Goal: Contribute content: Contribute content

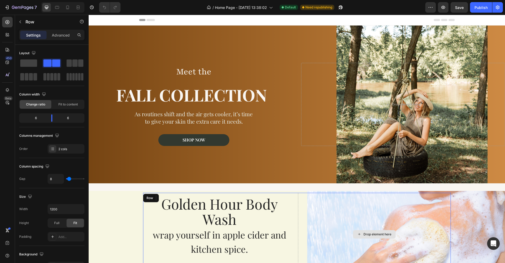
click at [337, 215] on div "Drop element here" at bounding box center [374, 234] width 153 height 83
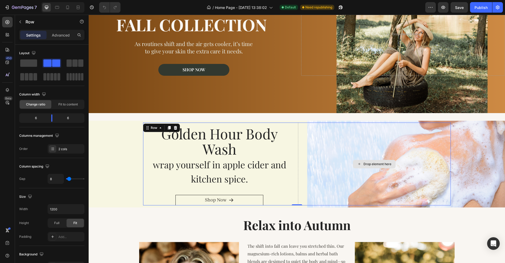
scroll to position [72, 0]
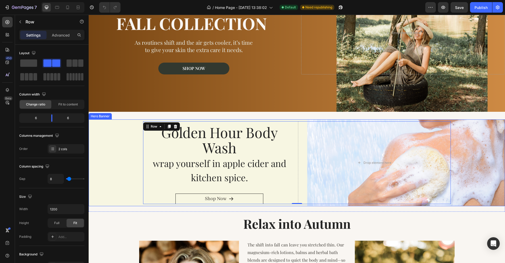
click at [475, 169] on div "Background Image" at bounding box center [297, 162] width 416 height 87
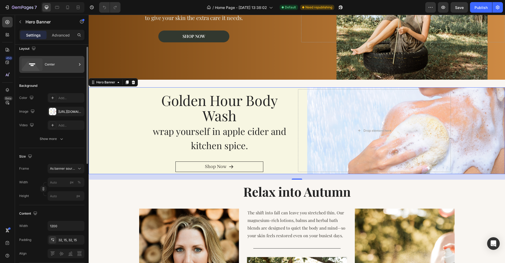
scroll to position [0, 0]
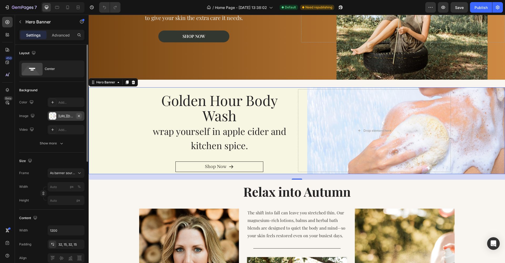
click at [80, 116] on icon "button" at bounding box center [79, 116] width 4 height 4
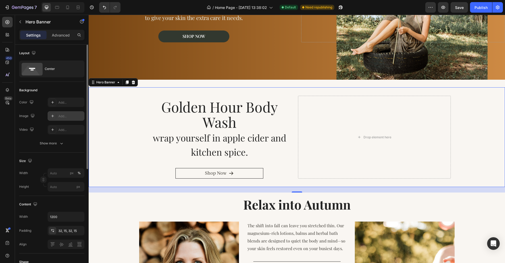
type input "100"
type input "Auto"
click at [68, 117] on div "Add..." at bounding box center [70, 116] width 25 height 5
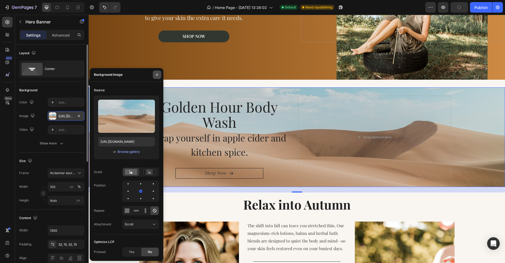
click at [157, 76] on icon "button" at bounding box center [157, 75] width 4 height 4
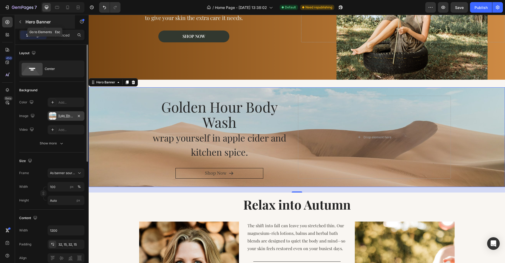
click at [24, 22] on button "button" at bounding box center [20, 22] width 8 height 8
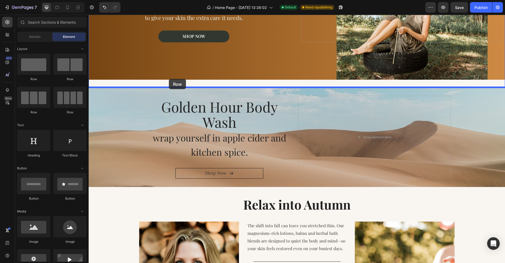
drag, startPoint x: 154, startPoint y: 76, endPoint x: 169, endPoint y: 78, distance: 15.0
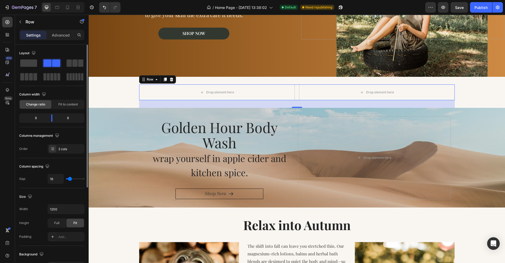
scroll to position [31, 0]
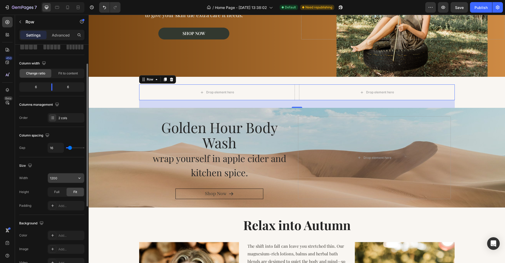
click at [70, 177] on input "1200" at bounding box center [66, 177] width 36 height 9
click at [83, 178] on button "button" at bounding box center [79, 177] width 9 height 9
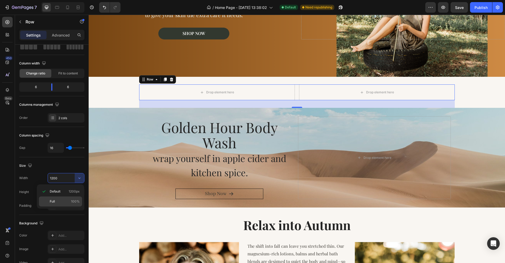
click at [62, 200] on p "Full 100%" at bounding box center [65, 201] width 30 height 5
type input "100%"
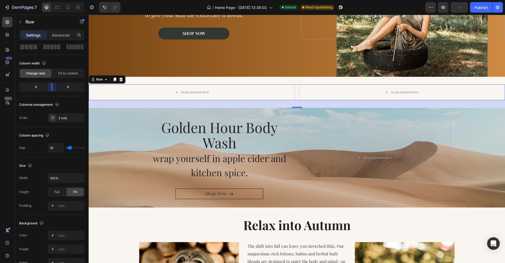
click at [53, 0] on body "7 Version history / Home Page - [DATE] 13:38:02 Default Need republishing Previ…" at bounding box center [252, 0] width 505 height 0
click at [22, 22] on icon "button" at bounding box center [20, 22] width 4 height 4
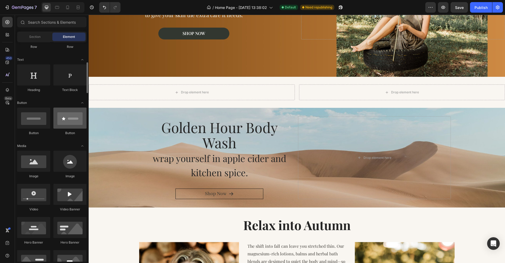
scroll to position [81, 0]
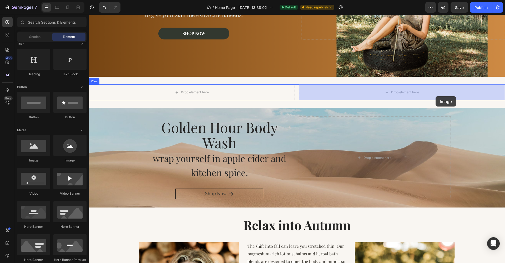
drag, startPoint x: 128, startPoint y: 164, endPoint x: 436, endPoint y: 96, distance: 314.7
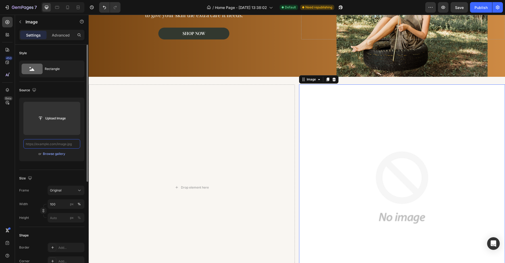
click at [62, 144] on input "text" at bounding box center [51, 143] width 57 height 9
click at [51, 154] on div "Browse gallery" at bounding box center [54, 153] width 22 height 5
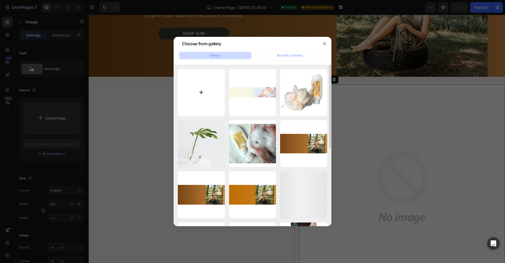
click at [207, 85] on input "file" at bounding box center [201, 92] width 47 height 47
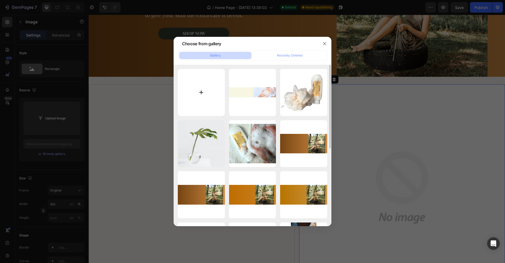
type input "C:\fakepath\Untitled design.png"
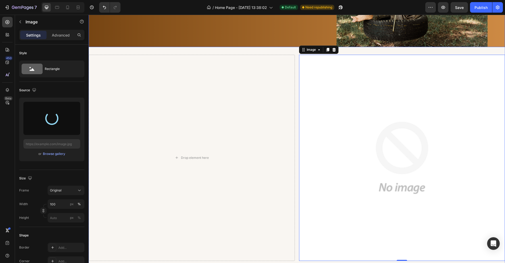
scroll to position [138, 0]
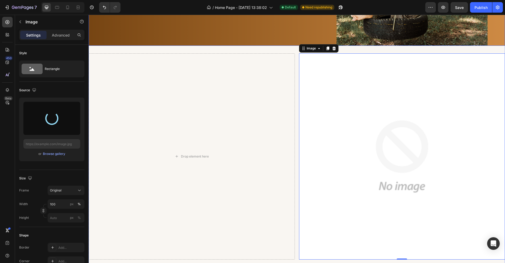
type input "[URL][DOMAIN_NAME]"
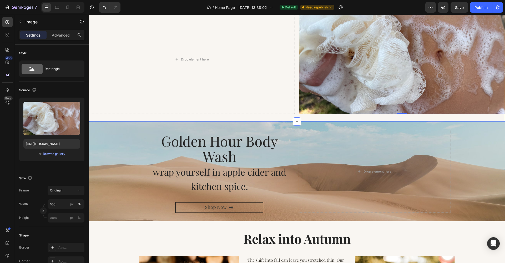
scroll to position [188, 0]
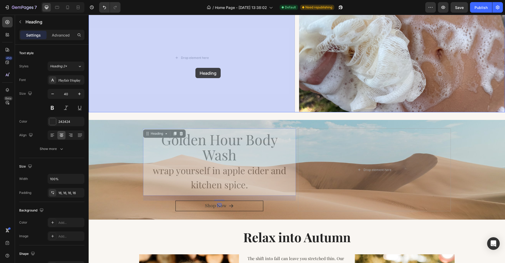
drag, startPoint x: 225, startPoint y: 152, endPoint x: 195, endPoint y: 66, distance: 91.6
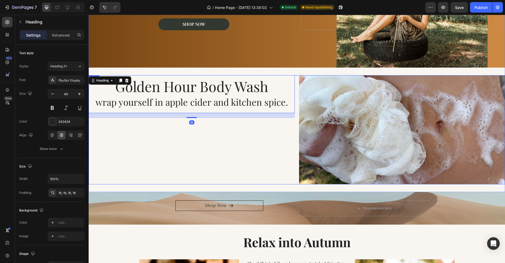
scroll to position [110, 0]
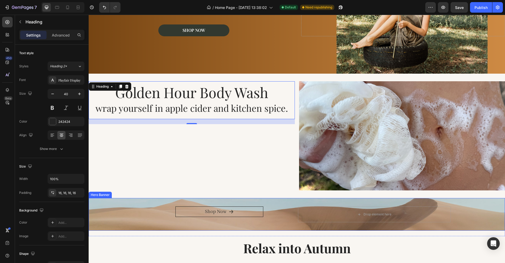
click at [107, 195] on div "Hero Banner" at bounding box center [100, 195] width 21 height 5
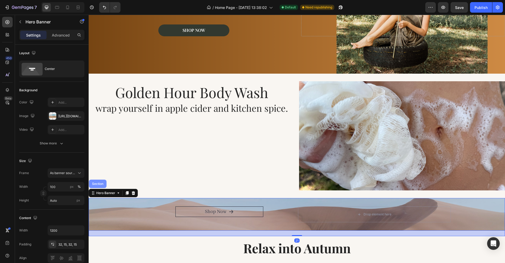
click at [95, 186] on div "Section" at bounding box center [98, 184] width 18 height 8
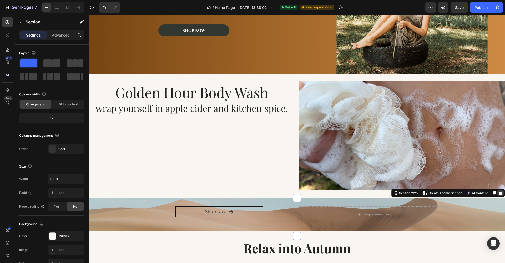
click at [499, 194] on icon at bounding box center [500, 193] width 4 height 4
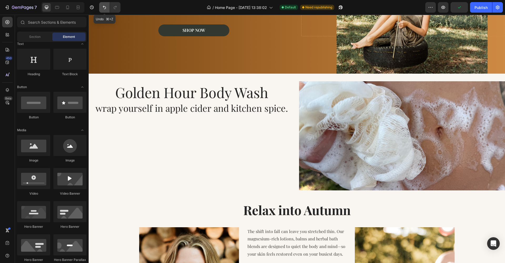
click at [105, 12] on button "Undo/Redo" at bounding box center [104, 7] width 11 height 11
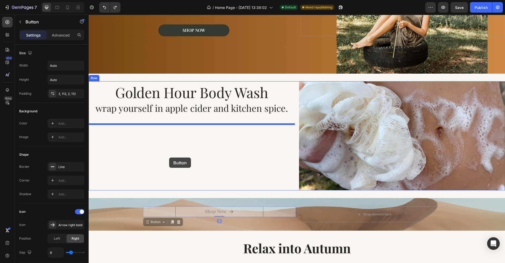
drag, startPoint x: 203, startPoint y: 213, endPoint x: 169, endPoint y: 158, distance: 65.0
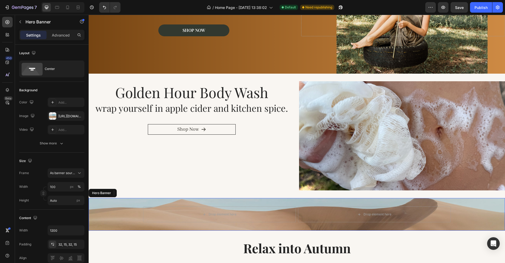
click at [113, 203] on div "Background Image" at bounding box center [297, 214] width 416 height 33
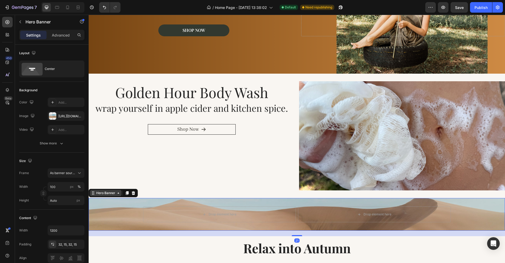
click at [105, 195] on div "Hero Banner" at bounding box center [105, 193] width 21 height 5
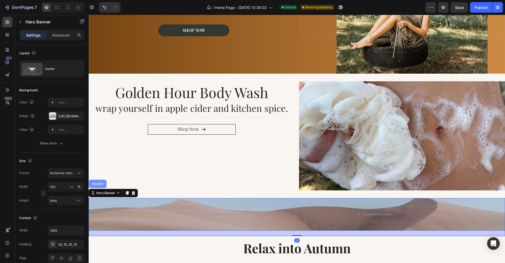
click at [102, 185] on div "Section" at bounding box center [97, 183] width 13 height 3
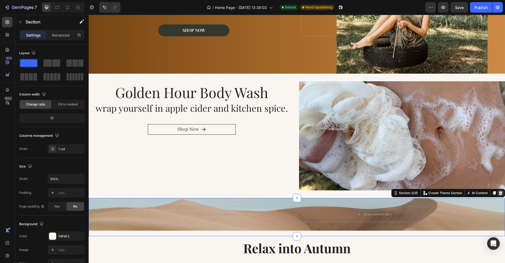
click at [501, 193] on icon at bounding box center [500, 193] width 3 height 4
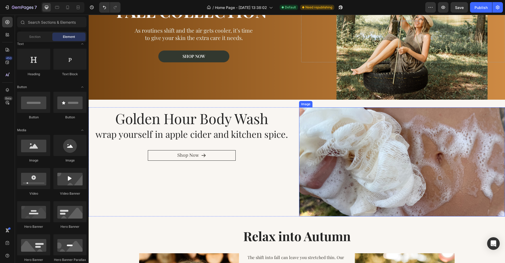
scroll to position [82, 0]
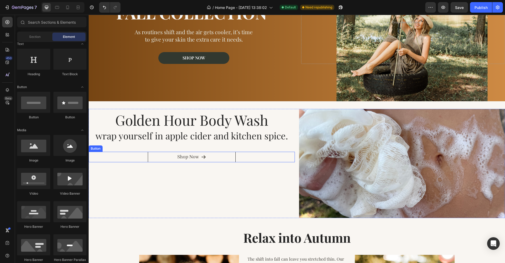
click at [123, 160] on div "Shop Now Button" at bounding box center [192, 157] width 206 height 11
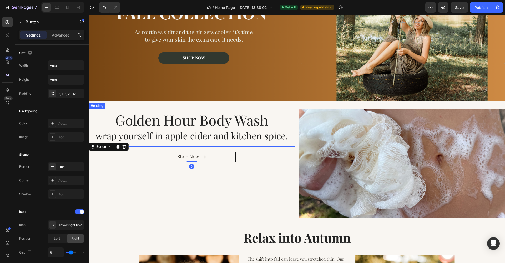
click at [111, 121] on h2 "Golden Hour Body Wash wrap yourself in apple cider and kitchen spice." at bounding box center [192, 128] width 206 height 38
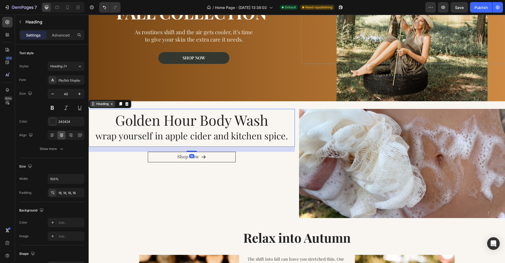
click at [98, 105] on div "Heading" at bounding box center [102, 104] width 14 height 5
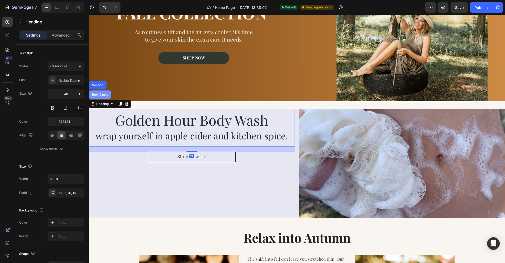
click at [98, 95] on div "Row 2 cols" at bounding box center [100, 94] width 18 height 3
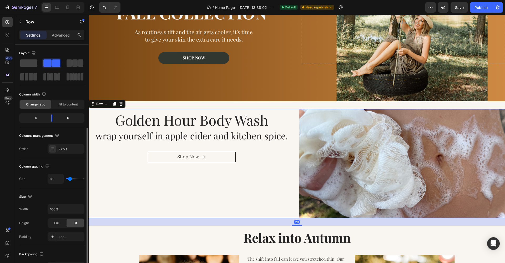
scroll to position [148, 0]
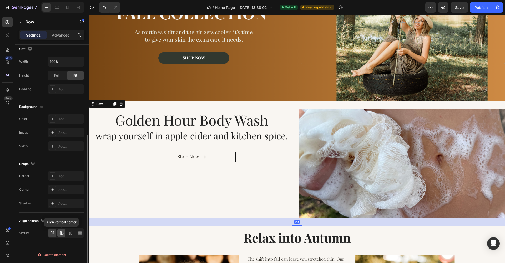
click at [60, 235] on icon at bounding box center [61, 232] width 5 height 5
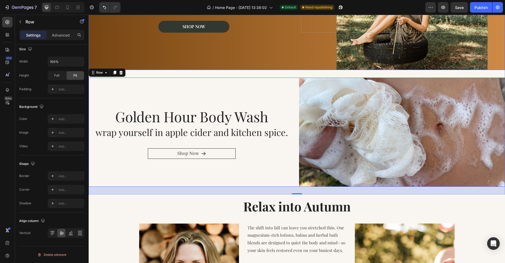
scroll to position [114, 0]
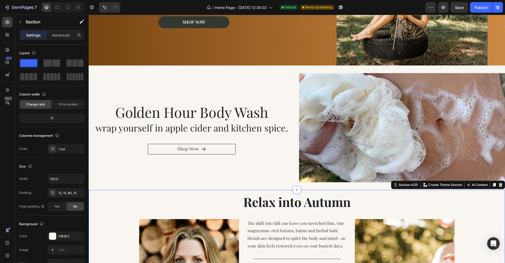
scroll to position [120, 0]
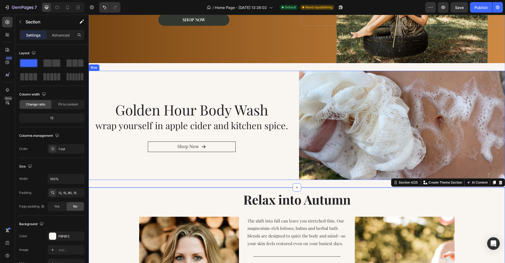
click at [92, 66] on div "Row" at bounding box center [94, 67] width 9 height 5
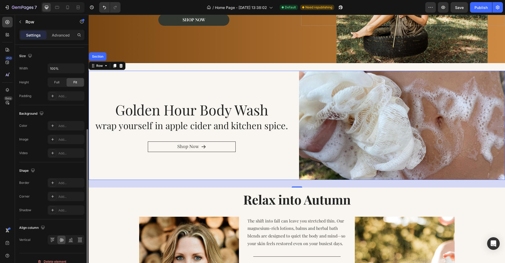
scroll to position [148, 0]
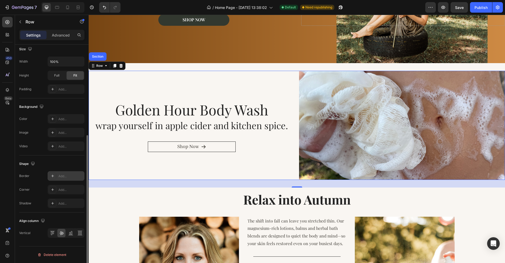
click at [53, 173] on div at bounding box center [52, 175] width 7 height 7
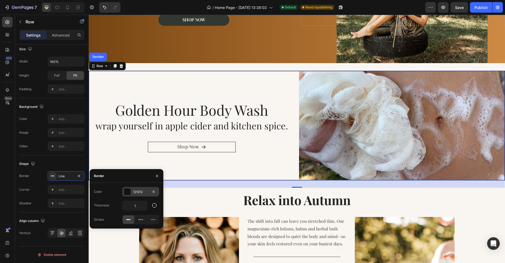
click at [125, 192] on div at bounding box center [127, 191] width 7 height 7
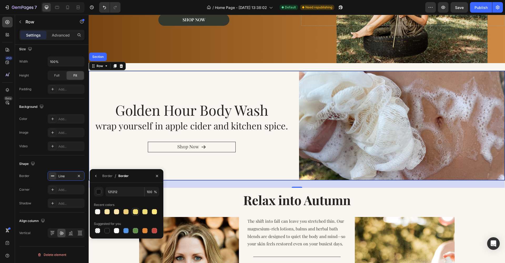
click at [134, 212] on div at bounding box center [135, 211] width 5 height 5
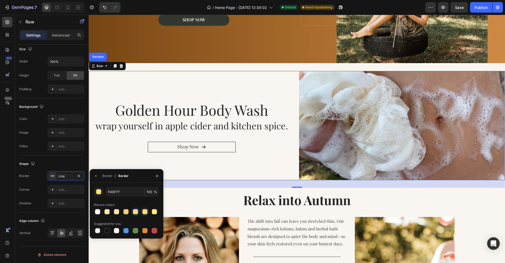
click at [146, 213] on div at bounding box center [144, 211] width 5 height 5
type input "F2DE79"
click at [188, 203] on h2 "Relax into Autumn" at bounding box center [297, 199] width 316 height 17
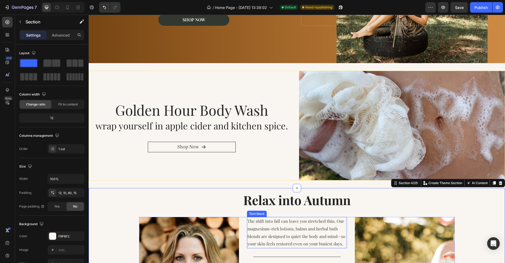
click at [324, 233] on span "The shift into fall can leave you stretched thin. Our magnesium-rich lotions, b…" at bounding box center [296, 232] width 98 height 28
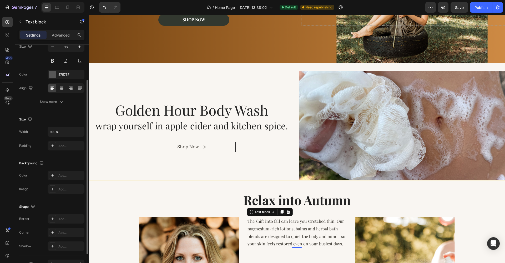
scroll to position [78, 0]
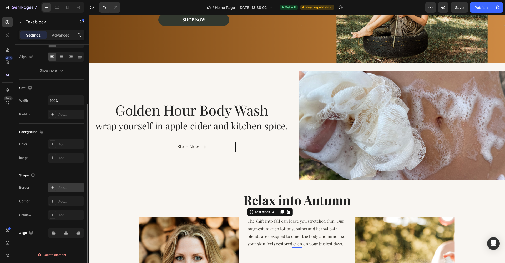
click at [68, 188] on div "Add..." at bounding box center [70, 187] width 25 height 5
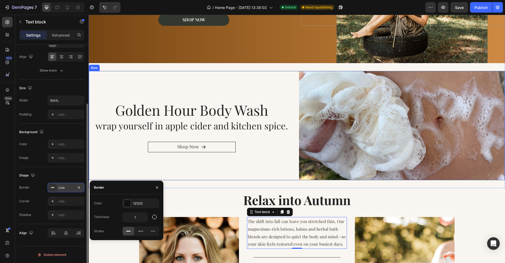
click at [99, 75] on div "Golden Hour Body Wash wrap yourself in apple cider and kitchen spice. Heading S…" at bounding box center [192, 125] width 206 height 109
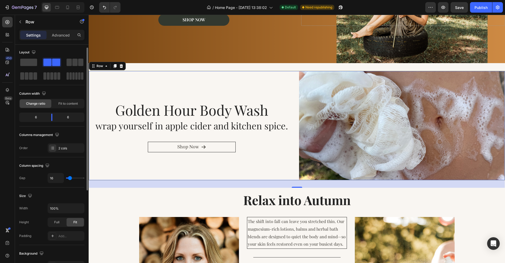
scroll to position [0, 0]
click at [101, 66] on div "Row" at bounding box center [99, 66] width 9 height 5
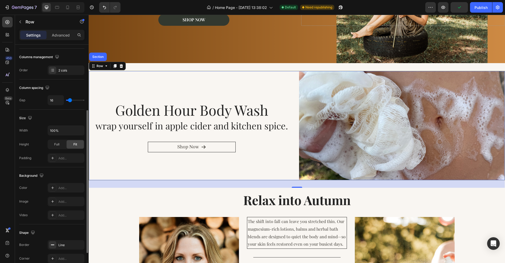
scroll to position [94, 0]
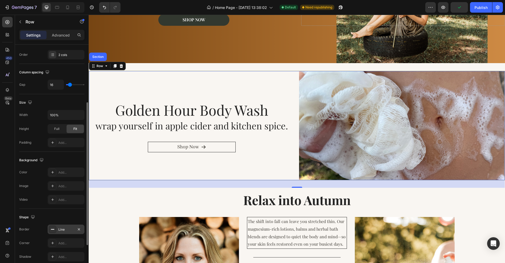
click at [69, 228] on div "Line" at bounding box center [65, 229] width 15 height 5
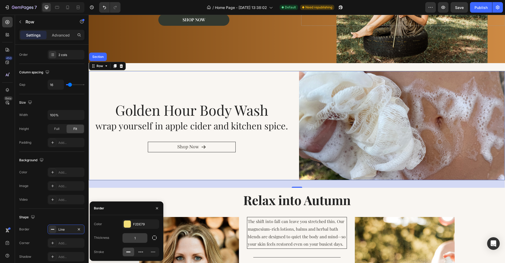
click at [139, 239] on input "1" at bounding box center [135, 237] width 25 height 9
type input "12"
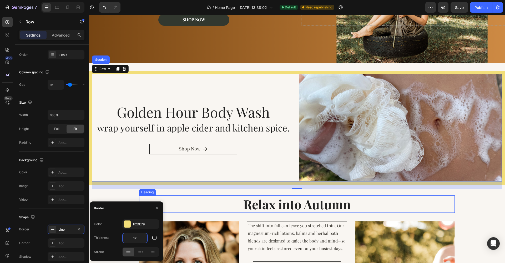
click at [187, 212] on h2 "Relax into Autumn" at bounding box center [297, 203] width 316 height 17
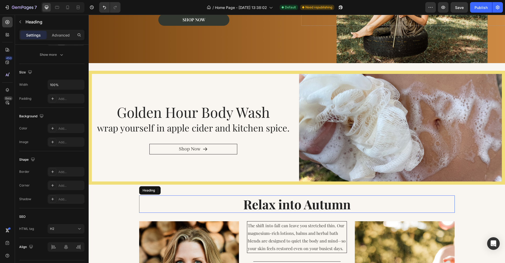
scroll to position [0, 0]
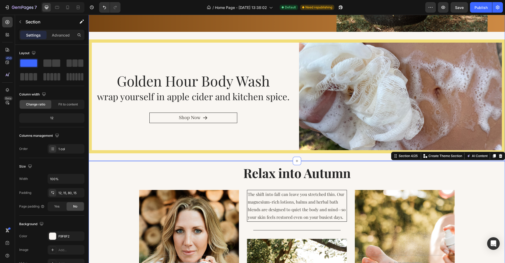
scroll to position [153, 0]
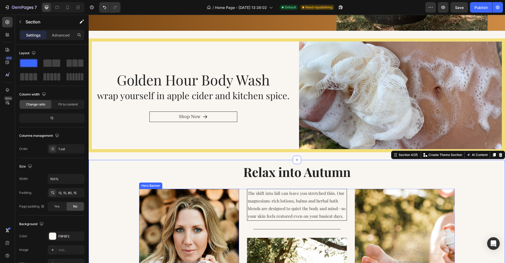
click at [221, 210] on div "Overlay" at bounding box center [189, 262] width 100 height 146
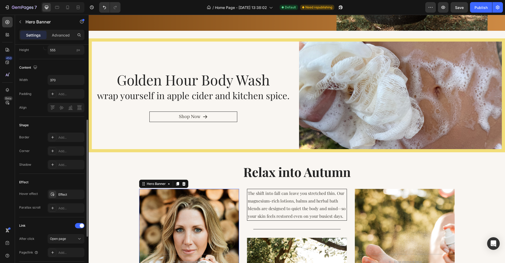
scroll to position [151, 0]
click at [102, 45] on div "Golden Hour Body Wash wrap yourself in apple cider and kitchen spice. Heading S…" at bounding box center [193, 96] width 203 height 108
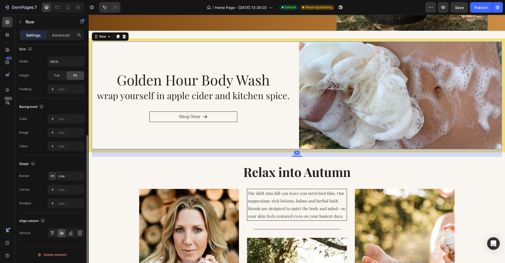
scroll to position [0, 0]
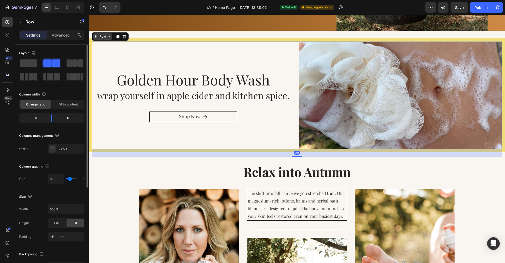
click at [99, 38] on div "Row" at bounding box center [102, 36] width 9 height 5
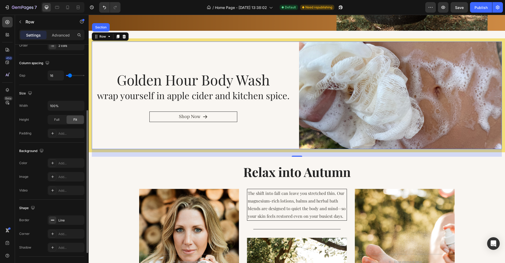
scroll to position [105, 0]
click at [70, 219] on div "Line" at bounding box center [65, 219] width 15 height 5
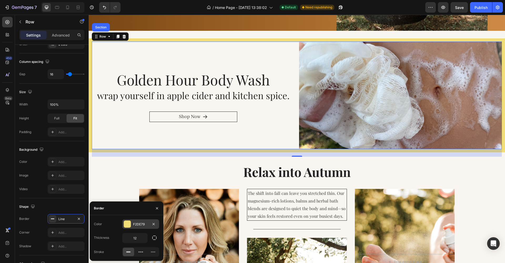
click at [127, 225] on div at bounding box center [127, 224] width 7 height 7
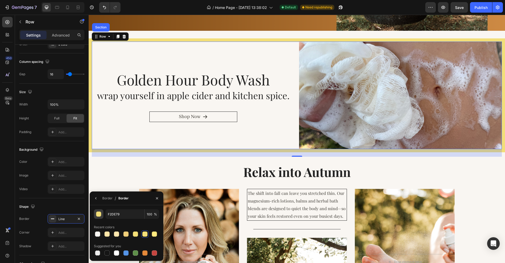
click at [99, 216] on div "button" at bounding box center [98, 214] width 5 height 5
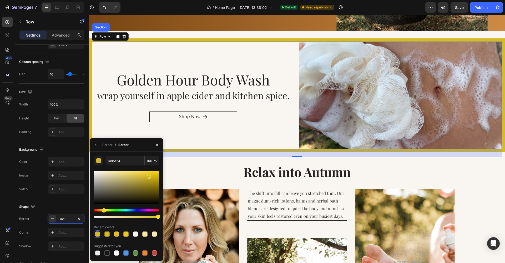
drag, startPoint x: 126, startPoint y: 173, endPoint x: 149, endPoint y: 174, distance: 23.2
click at [149, 175] on div at bounding box center [149, 177] width 4 height 4
type input "E0C126"
click at [194, 164] on h2 "Relax into Autumn" at bounding box center [297, 171] width 316 height 17
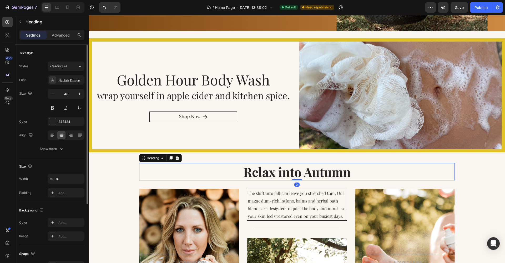
click at [207, 157] on div "Meet the Text Block Fall Collection Heading As routines shift and the air gets …" at bounding box center [297, 16] width 416 height 287
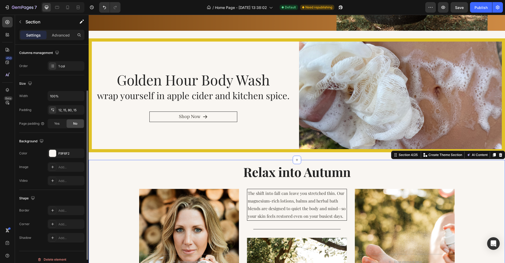
scroll to position [88, 0]
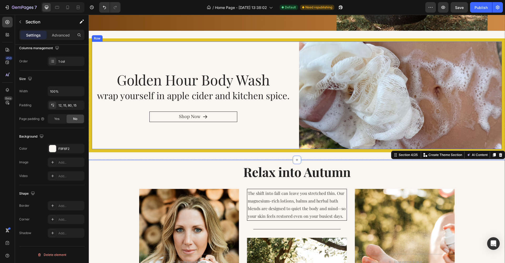
click at [112, 42] on div "Golden Hour Body Wash wrap yourself in apple cider and kitchen spice. Heading S…" at bounding box center [193, 96] width 203 height 108
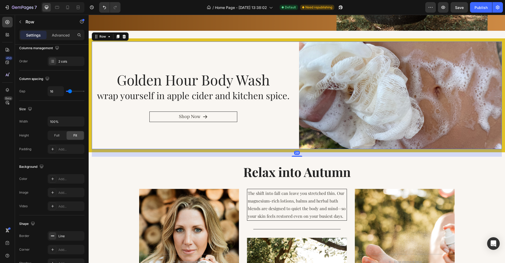
scroll to position [0, 0]
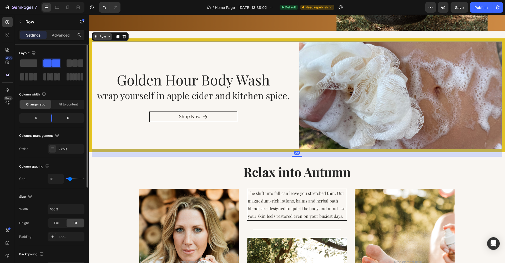
click at [99, 39] on div "Row" at bounding box center [102, 36] width 19 height 6
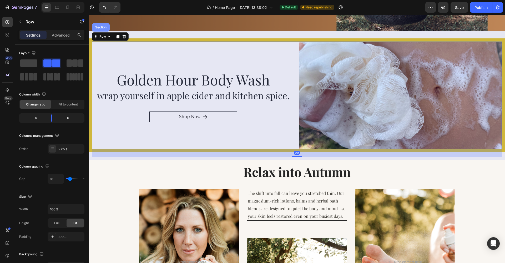
click at [99, 29] on div "Section" at bounding box center [100, 27] width 13 height 3
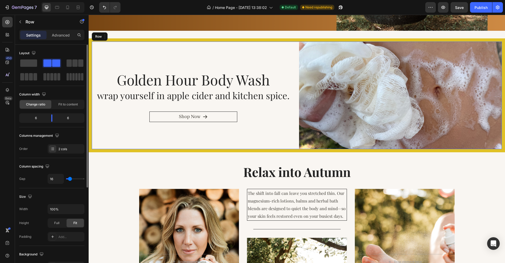
click at [100, 53] on div "Golden Hour Body Wash wrap yourself in apple cider and kitchen spice. Heading S…" at bounding box center [193, 96] width 203 height 108
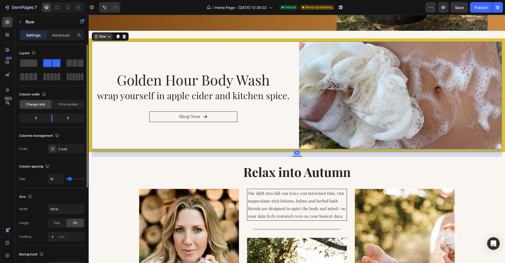
click at [98, 36] on div "Row" at bounding box center [102, 36] width 9 height 5
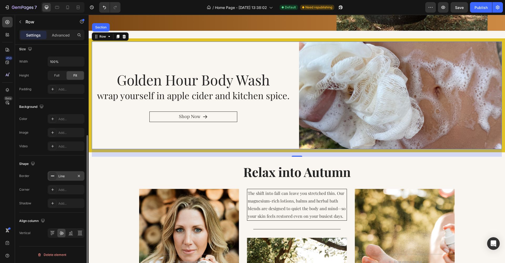
click at [64, 175] on div "Line" at bounding box center [65, 176] width 15 height 5
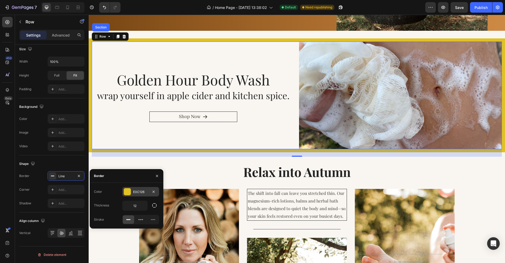
click at [130, 190] on div at bounding box center [127, 191] width 7 height 7
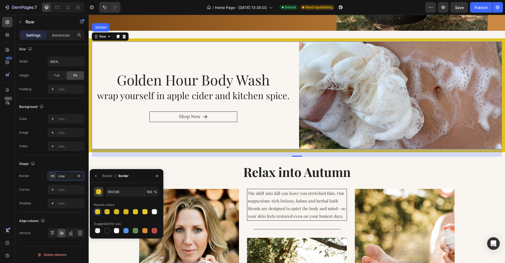
click at [100, 193] on div "button" at bounding box center [98, 191] width 5 height 5
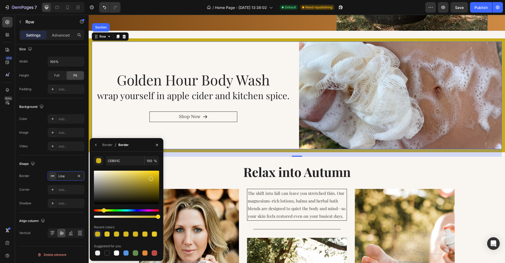
type input "C6AA1B"
click at [150, 178] on div at bounding box center [151, 179] width 4 height 4
click at [163, 68] on div "Golden Hour Body Wash wrap yourself in apple cider and kitchen spice. Heading S…" at bounding box center [193, 96] width 203 height 108
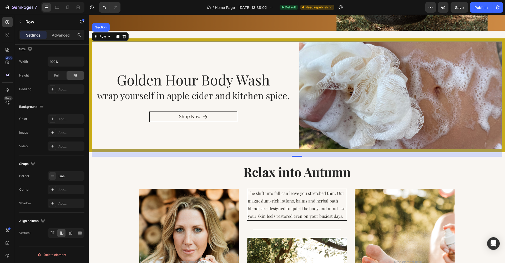
click at [163, 68] on div "Golden Hour Body Wash wrap yourself in apple cider and kitchen spice. Heading S…" at bounding box center [193, 96] width 203 height 108
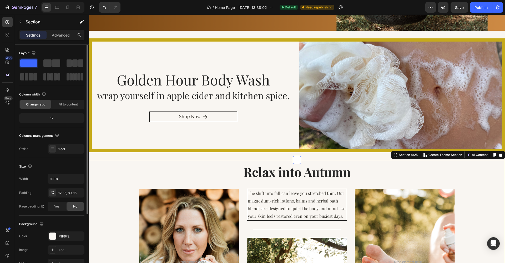
click at [386, 259] on div "Drop element here" at bounding box center [404, 262] width 43 height 8
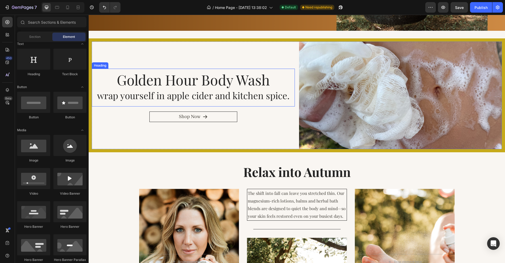
click at [196, 85] on span "Golden Hour Body Wash" at bounding box center [193, 79] width 153 height 19
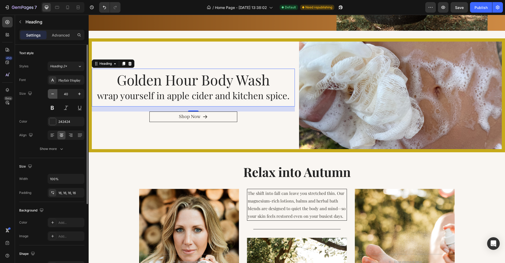
click at [50, 93] on icon "button" at bounding box center [52, 93] width 5 height 5
click at [75, 89] on button "button" at bounding box center [79, 93] width 9 height 9
type input "40"
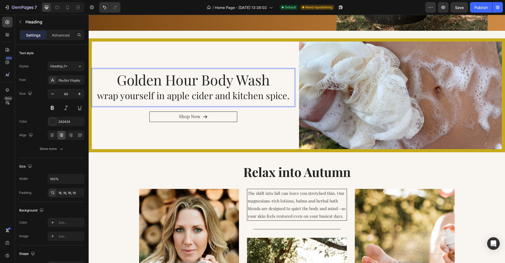
click at [144, 77] on span "Golden Hour Body Wash" at bounding box center [193, 79] width 153 height 19
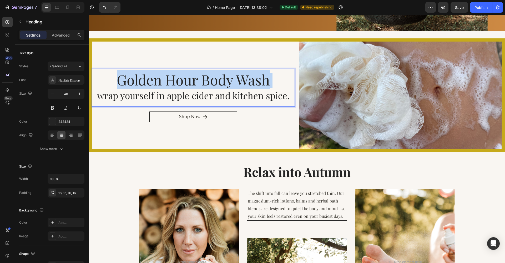
click at [144, 77] on span "Golden Hour Body Wash" at bounding box center [193, 79] width 153 height 19
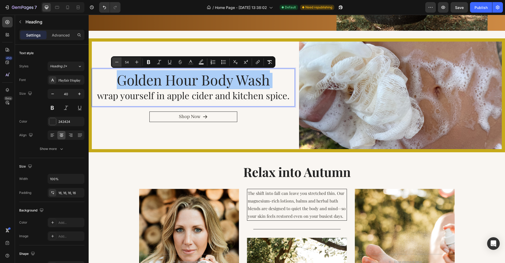
click at [118, 64] on icon "Editor contextual toolbar" at bounding box center [116, 61] width 5 height 5
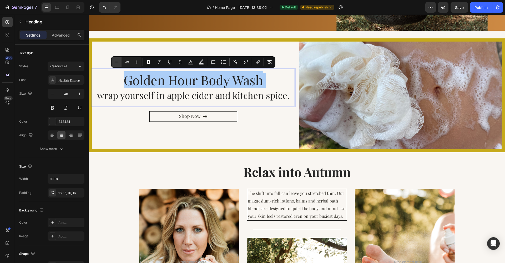
click at [118, 64] on icon "Editor contextual toolbar" at bounding box center [116, 61] width 5 height 5
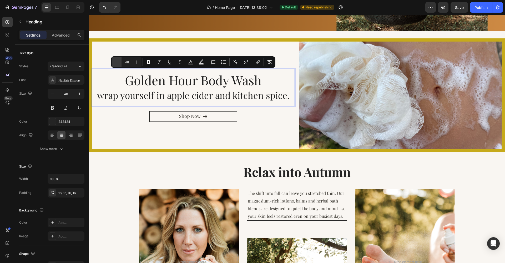
click at [118, 64] on icon "Editor contextual toolbar" at bounding box center [116, 61] width 5 height 5
type input "45"
click at [128, 95] on span "wrap yourself in apple cider and kitchen spice." at bounding box center [193, 95] width 193 height 12
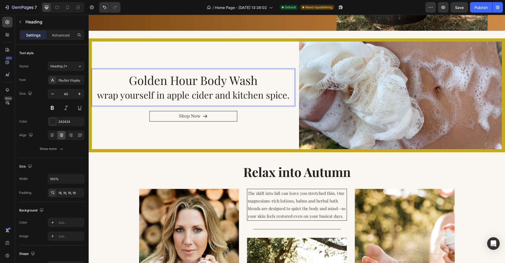
click at [128, 95] on span "wrap yourself in apple cider and kitchen spice." at bounding box center [193, 95] width 193 height 12
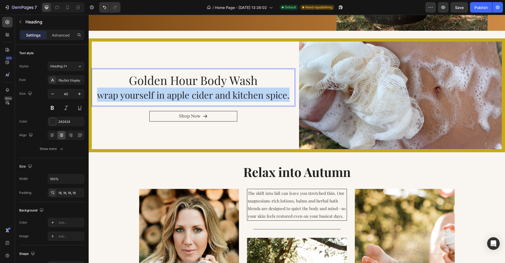
click at [128, 95] on span "wrap yourself in apple cider and kitchen spice." at bounding box center [193, 95] width 193 height 12
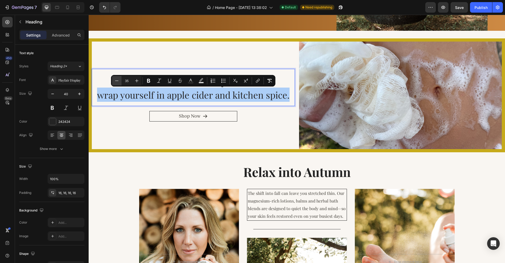
click at [119, 81] on button "Minus" at bounding box center [116, 80] width 9 height 9
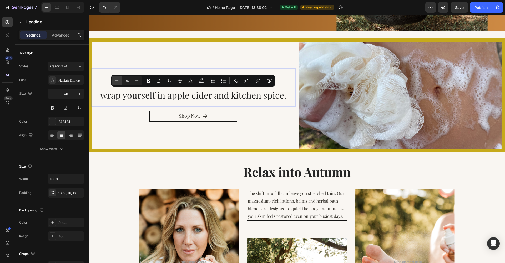
click at [119, 81] on button "Minus" at bounding box center [116, 80] width 9 height 9
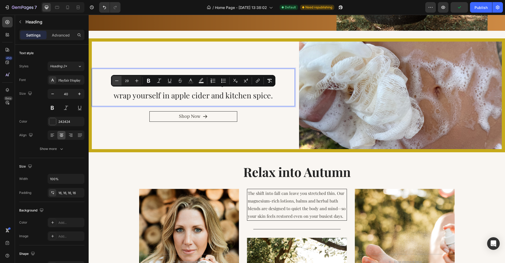
click at [119, 81] on button "Minus" at bounding box center [116, 80] width 9 height 9
type input "26"
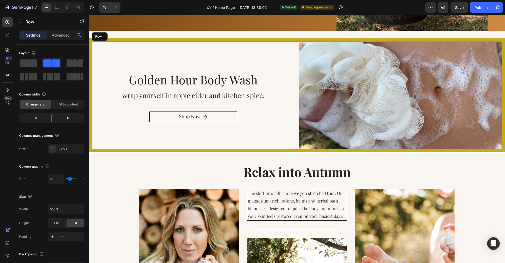
click at [127, 129] on div "⁠⁠⁠⁠⁠⁠⁠ Golden Hour Body Wash wrap yourself in apple cider and kitchen spice. H…" at bounding box center [193, 96] width 203 height 108
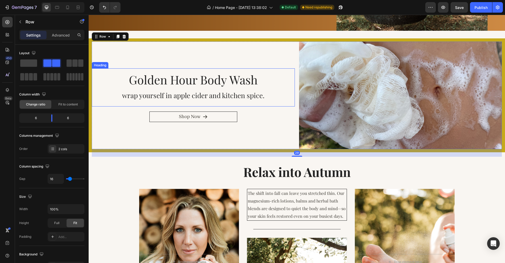
click at [132, 97] on span "wrap yourself in apple cider and kitchen spice." at bounding box center [193, 95] width 143 height 9
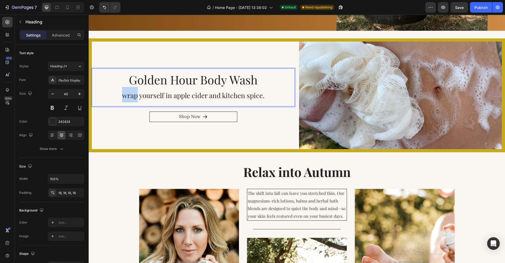
click at [132, 97] on span "wrap yourself in apple cider and kitchen spice." at bounding box center [193, 95] width 143 height 9
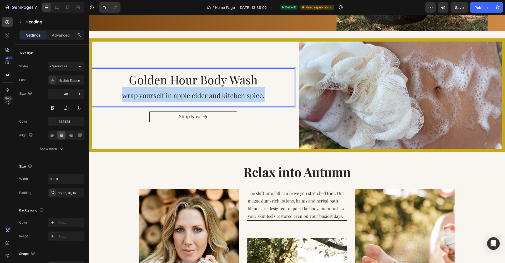
click at [132, 97] on span "wrap yourself in apple cider and kitchen spice." at bounding box center [193, 95] width 143 height 9
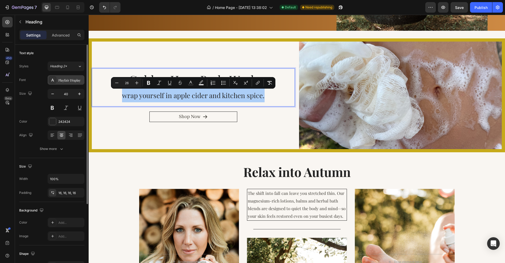
click at [73, 80] on div "Playfair Display" at bounding box center [70, 80] width 25 height 5
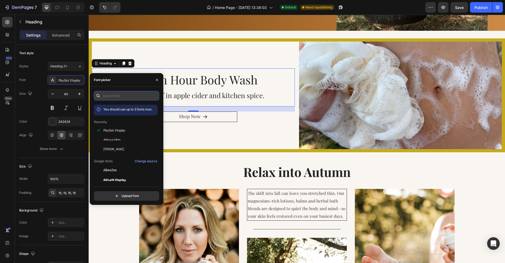
click at [125, 98] on input "text" at bounding box center [126, 95] width 65 height 9
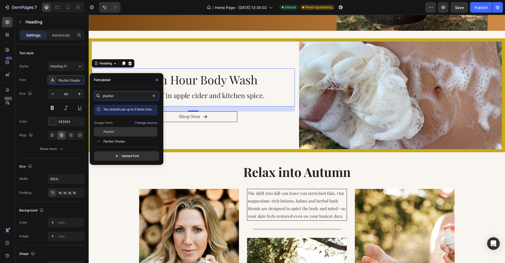
type input "playfair"
click at [107, 132] on span "Playfair" at bounding box center [108, 131] width 11 height 5
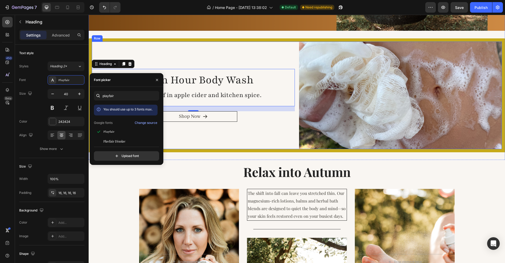
click at [193, 144] on div "⁠⁠⁠⁠⁠⁠⁠ Golden Hour Body Wash wrap yourself in apple cider and kitchen spice. H…" at bounding box center [193, 96] width 203 height 108
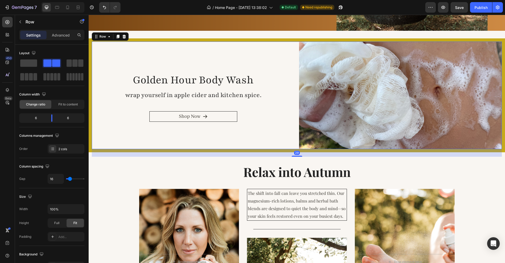
click at [193, 138] on div "⁠⁠⁠⁠⁠⁠⁠ Golden Hour Body Wash wrap yourself in apple cider and kitchen spice. H…" at bounding box center [193, 96] width 203 height 108
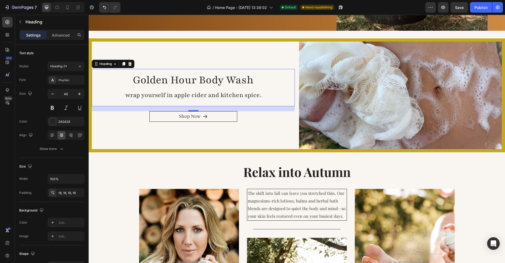
click at [172, 94] on span "wrap yourself in apple cider and kitchen spice." at bounding box center [193, 95] width 136 height 8
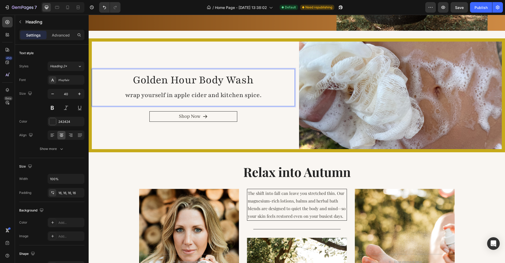
click at [170, 97] on span "wrap yourself in apple cider and kitchen spice." at bounding box center [193, 95] width 136 height 8
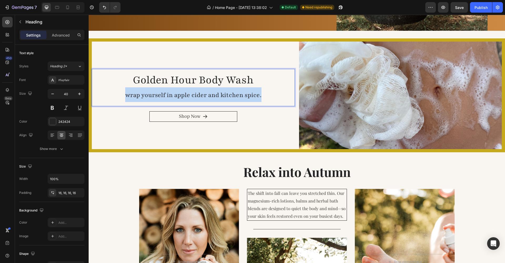
click at [170, 97] on span "wrap yourself in apple cider and kitchen spice." at bounding box center [193, 95] width 136 height 8
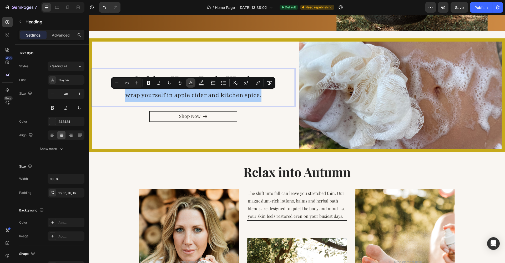
click at [192, 83] on icon "Editor contextual toolbar" at bounding box center [190, 82] width 5 height 5
type input "242424"
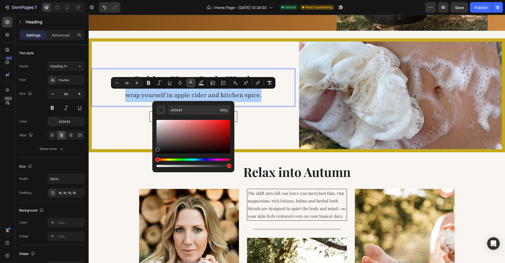
click at [192, 83] on icon "Editor contextual toolbar" at bounding box center [190, 82] width 5 height 5
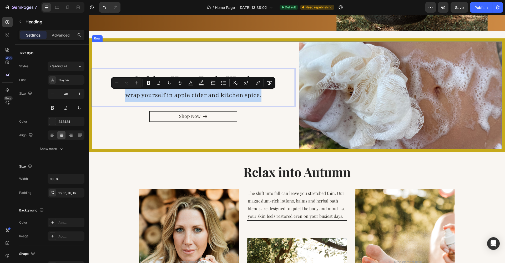
click at [125, 129] on div "Golden Hour Body Wash wrap yourself in apple cider and kitchen spice. Heading 1…" at bounding box center [193, 96] width 203 height 108
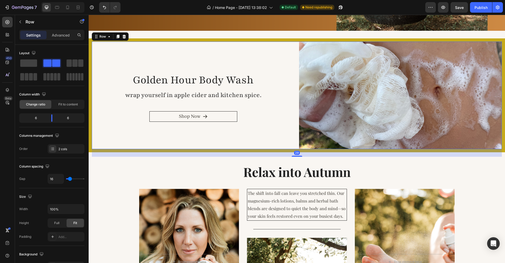
click at [125, 129] on div "⁠⁠⁠⁠⁠⁠⁠ Golden Hour Body Wash wrap yourself in apple cider and kitchen spice. H…" at bounding box center [193, 96] width 203 height 108
click at [148, 80] on span "Golden Hour Body Wash" at bounding box center [193, 80] width 121 height 14
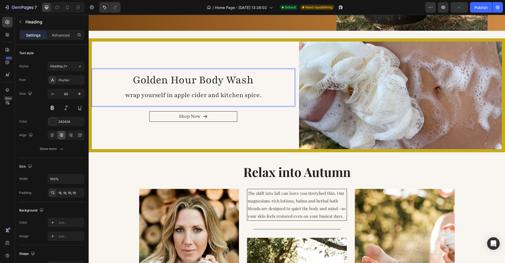
click at [148, 80] on span "Golden Hour Body Wash" at bounding box center [193, 80] width 121 height 14
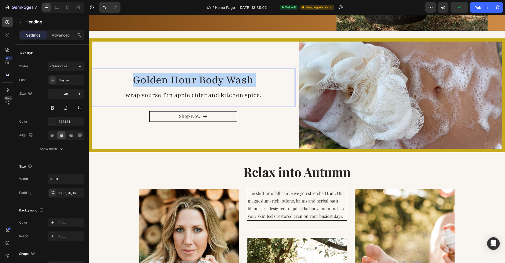
click at [148, 80] on span "Golden Hour Body Wash" at bounding box center [193, 80] width 121 height 14
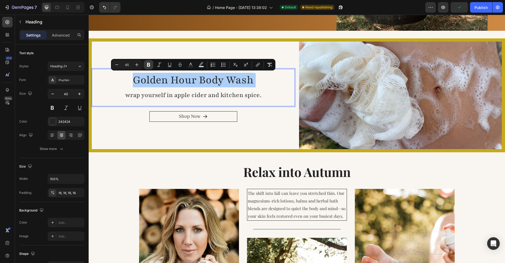
click at [149, 65] on icon "Editor contextual toolbar" at bounding box center [148, 64] width 5 height 5
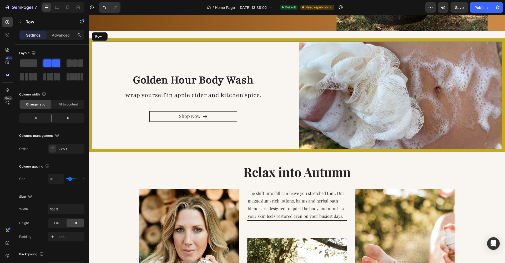
click at [148, 152] on div "⁠⁠⁠⁠⁠⁠⁠ Golden Hour Body Wash wrap yourself in apple cider and kitchen spice. H…" at bounding box center [297, 95] width 416 height 114
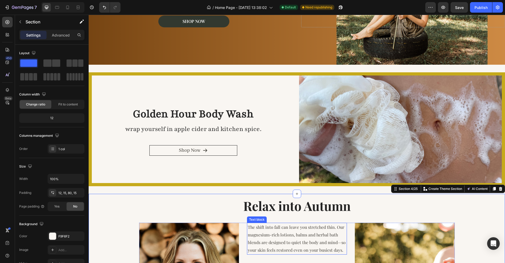
scroll to position [118, 0]
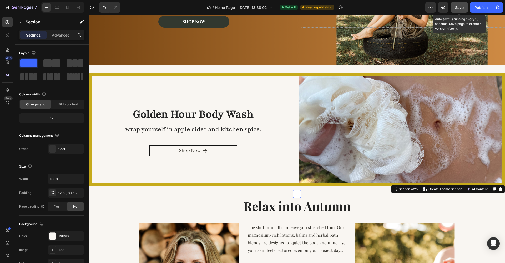
click at [460, 8] on span "Save" at bounding box center [459, 7] width 9 height 4
click at [76, 11] on div at bounding box center [78, 7] width 8 height 8
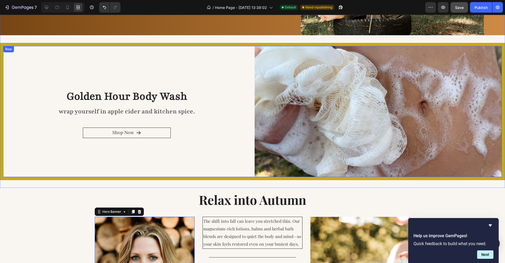
scroll to position [147, 0]
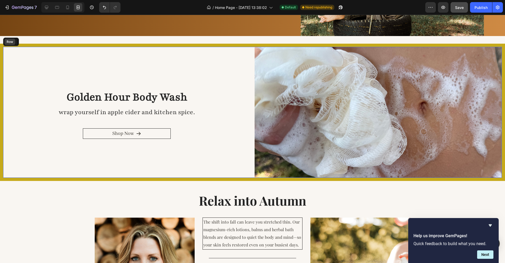
click at [6, 44] on div "Row" at bounding box center [9, 42] width 11 height 6
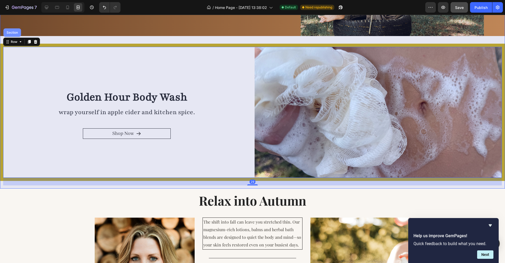
click at [12, 33] on div "Section" at bounding box center [12, 32] width 13 height 3
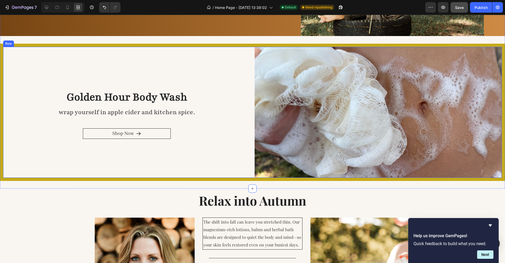
click at [8, 45] on div "Row" at bounding box center [8, 43] width 9 height 5
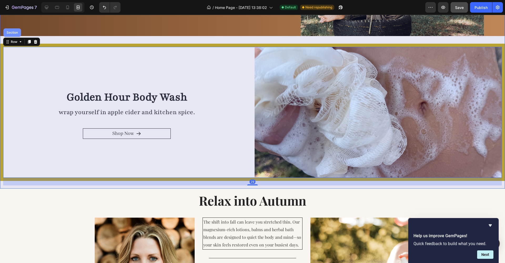
click at [10, 32] on div "Section" at bounding box center [12, 32] width 13 height 3
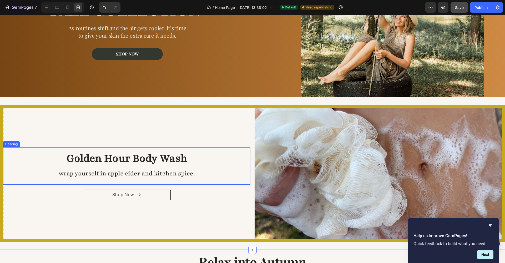
scroll to position [84, 0]
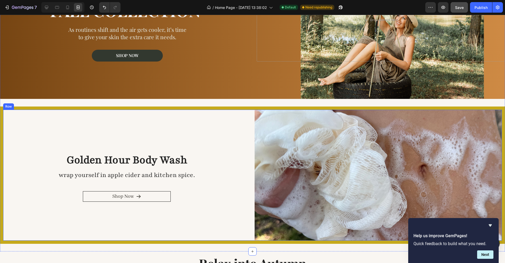
click at [59, 126] on div "⁠⁠⁠⁠⁠⁠⁠ Golden Hour Body Wash wrap yourself in apple cider and kitchen spice. H…" at bounding box center [126, 175] width 247 height 131
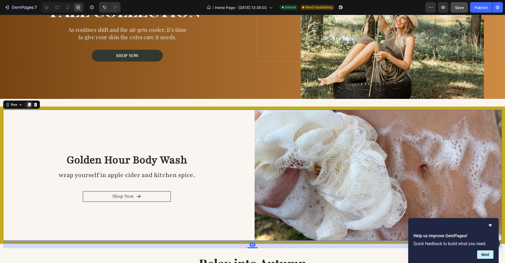
click at [29, 104] on icon at bounding box center [29, 105] width 3 height 4
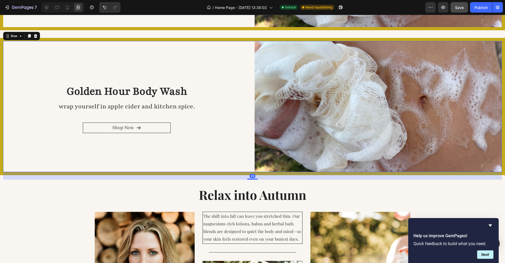
scroll to position [303, 0]
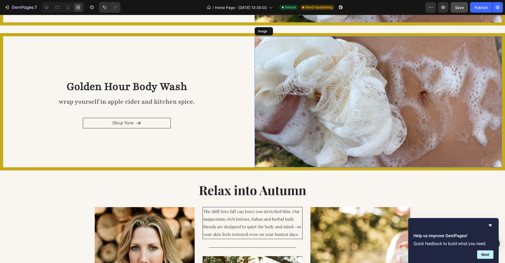
click at [418, 78] on img at bounding box center [378, 101] width 247 height 131
click at [47, 9] on icon at bounding box center [46, 7] width 3 height 3
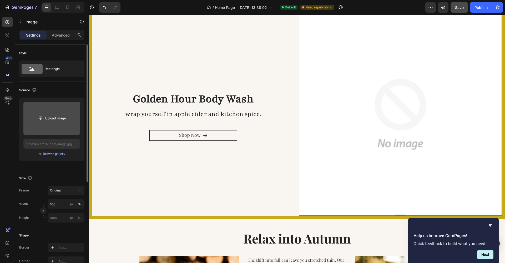
click at [55, 118] on input "file" at bounding box center [52, 118] width 36 height 9
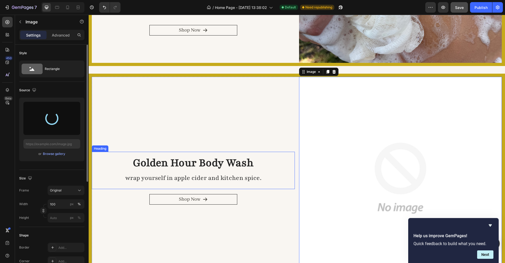
scroll to position [240, 0]
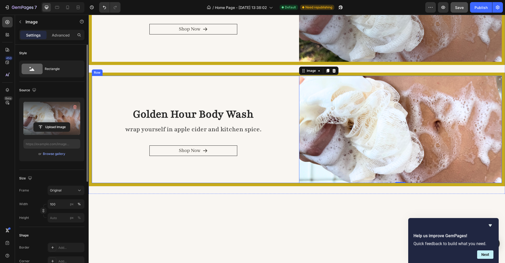
type input "[URL][DOMAIN_NAME]"
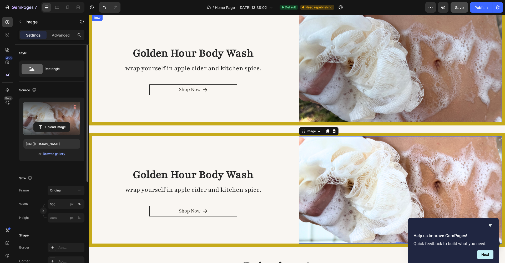
scroll to position [191, 0]
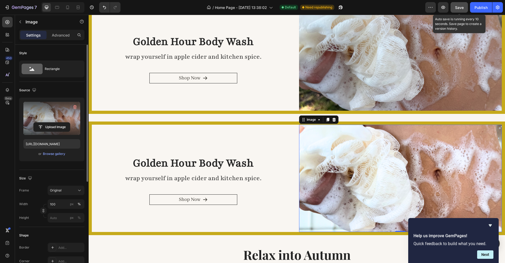
click at [459, 7] on span "Save" at bounding box center [459, 7] width 9 height 4
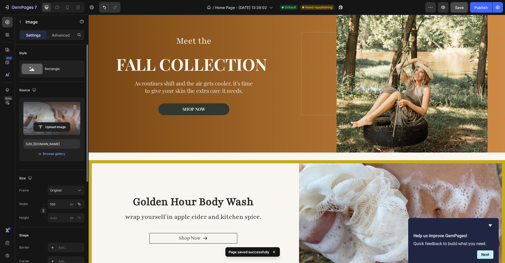
scroll to position [32, 0]
